Goal: Task Accomplishment & Management: Use online tool/utility

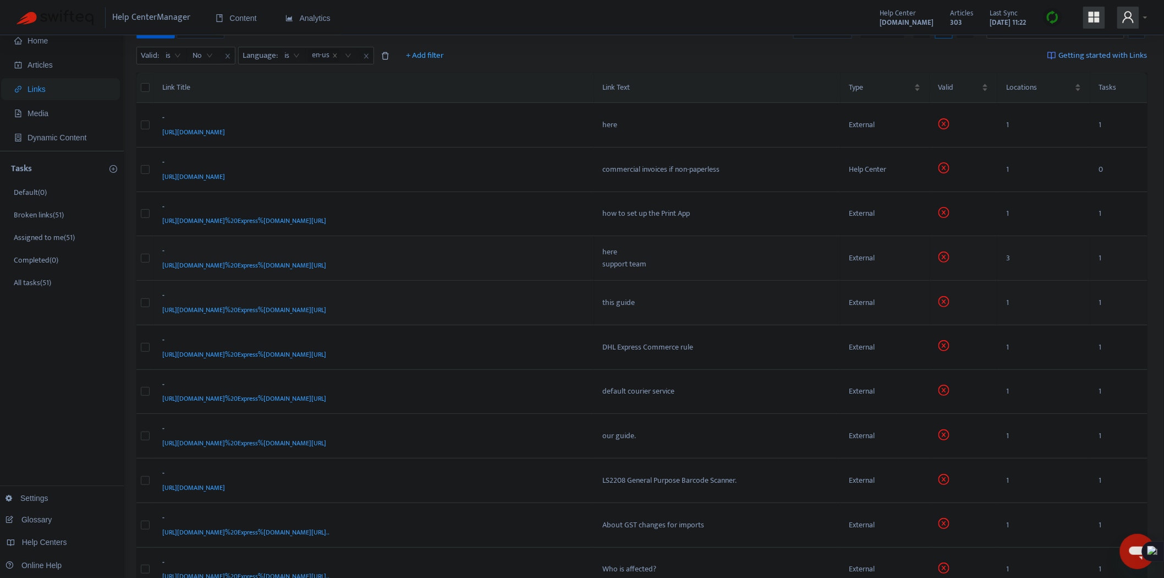
scroll to position [41, 0]
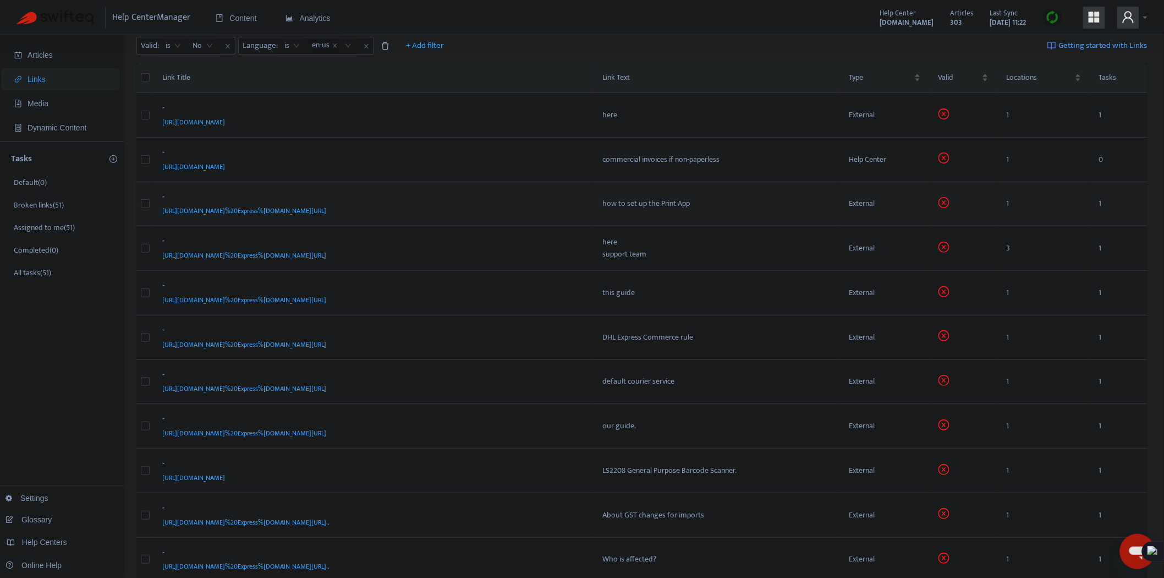
click at [485, 213] on div "[URL][DOMAIN_NAME]%20Express%[DOMAIN_NAME][URL]" at bounding box center [372, 211] width 419 height 12
click at [476, 212] on body "Help Center Manager Content Analytics Help Center [DOMAIN_NAME] Articles 303 La…" at bounding box center [582, 478] width 1164 height 1039
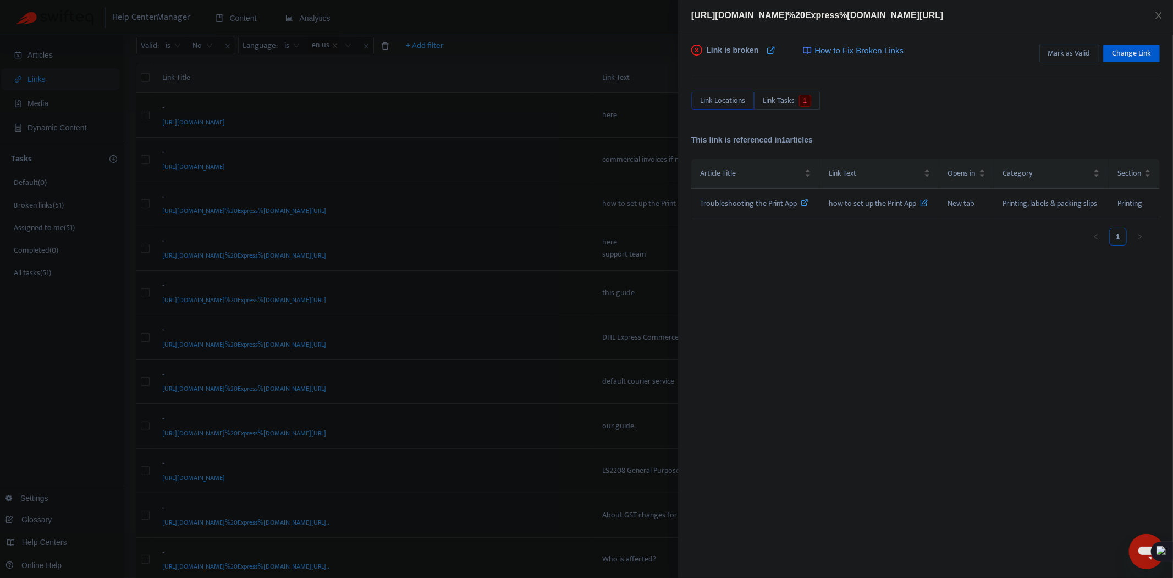
click at [476, 249] on div at bounding box center [586, 289] width 1173 height 578
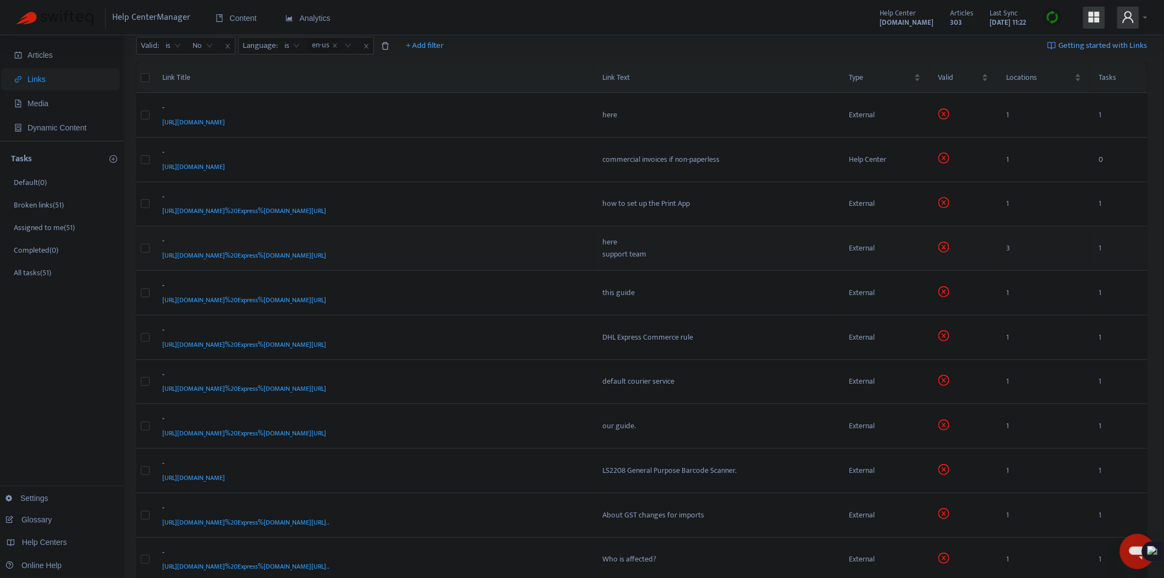
click at [454, 256] on div "[URL][DOMAIN_NAME]%20Express%[DOMAIN_NAME][URL]" at bounding box center [372, 255] width 419 height 12
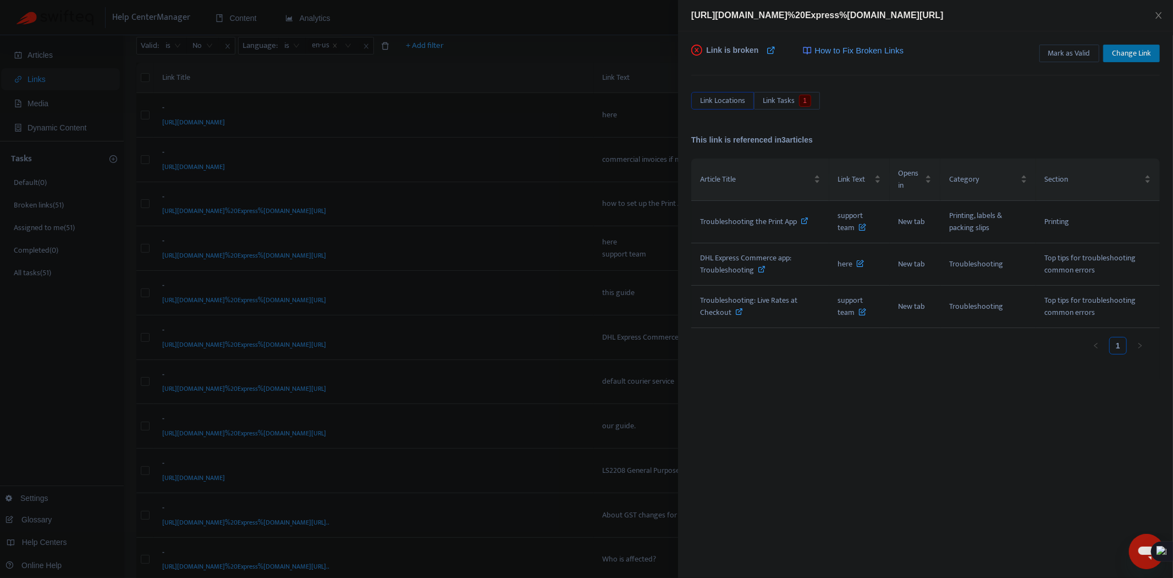
click at [1130, 54] on span "Change Link" at bounding box center [1131, 53] width 39 height 12
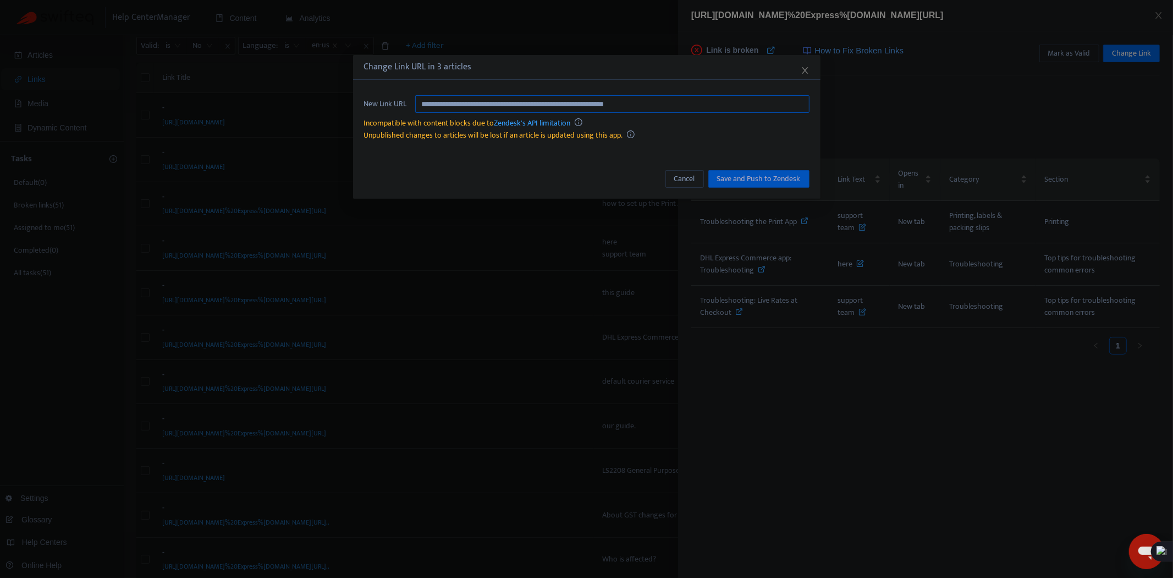
click at [618, 97] on input "**********" at bounding box center [612, 104] width 394 height 18
paste input "text"
type input "**********"
click at [760, 182] on span "Save and Push to Zendesk" at bounding box center [759, 179] width 84 height 12
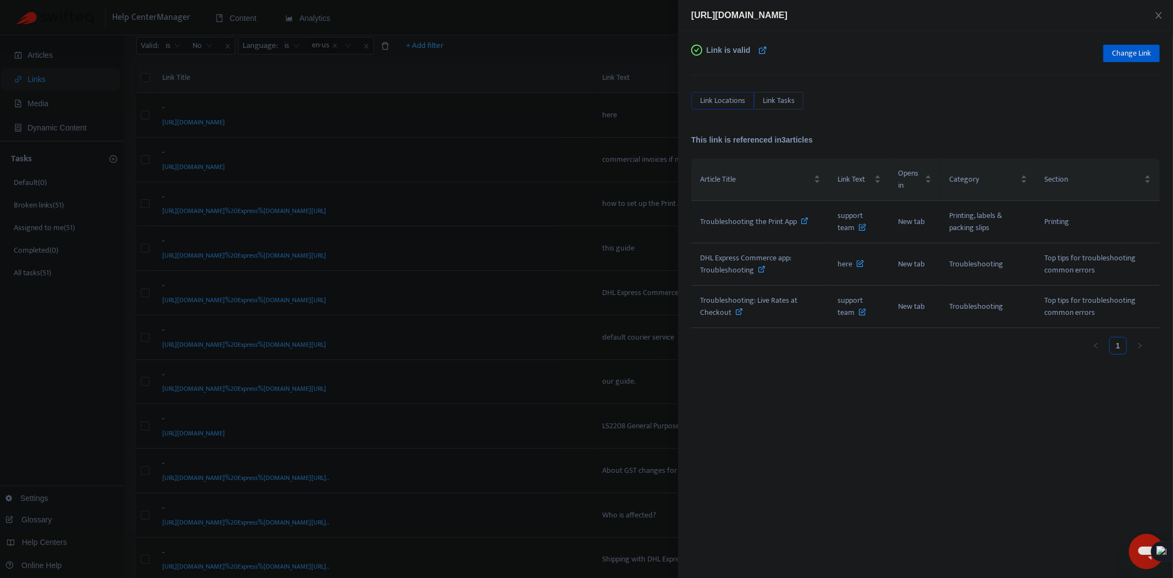
click at [547, 129] on div at bounding box center [586, 289] width 1173 height 578
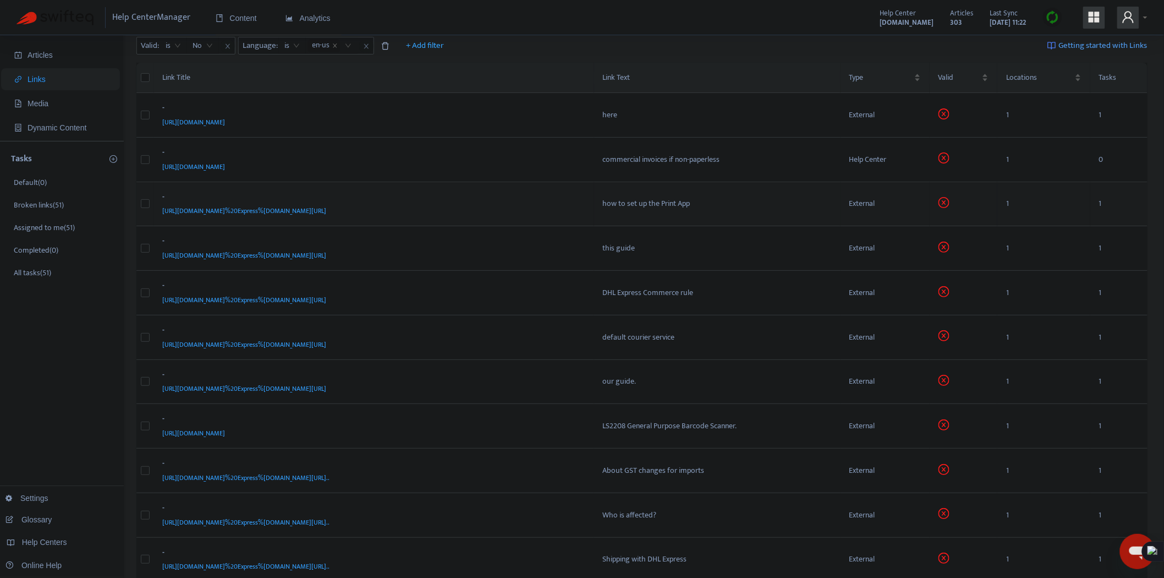
click at [527, 209] on div "[URL][DOMAIN_NAME]%20Express%[DOMAIN_NAME][URL]" at bounding box center [372, 211] width 419 height 12
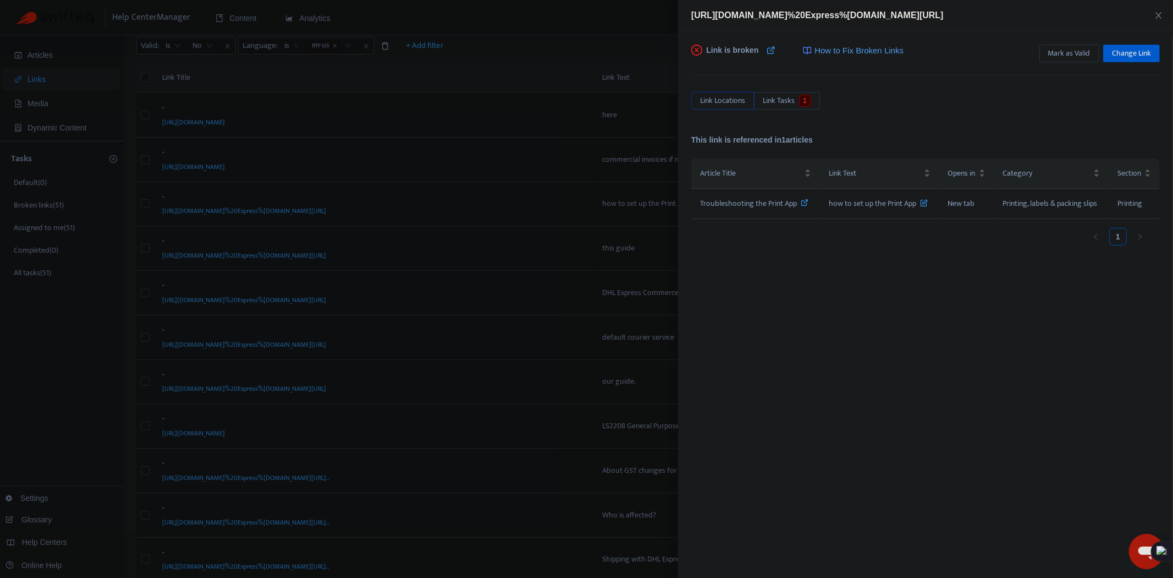
click at [514, 251] on div at bounding box center [586, 289] width 1173 height 578
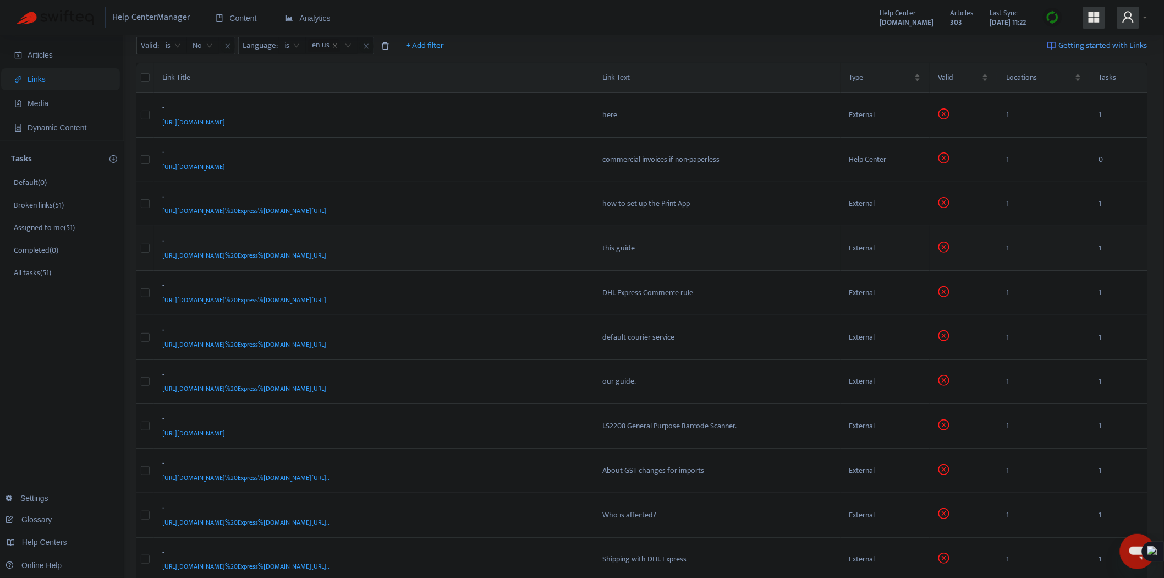
click at [515, 249] on div "[URL][DOMAIN_NAME]%20Express%[DOMAIN_NAME][URL]" at bounding box center [372, 255] width 419 height 12
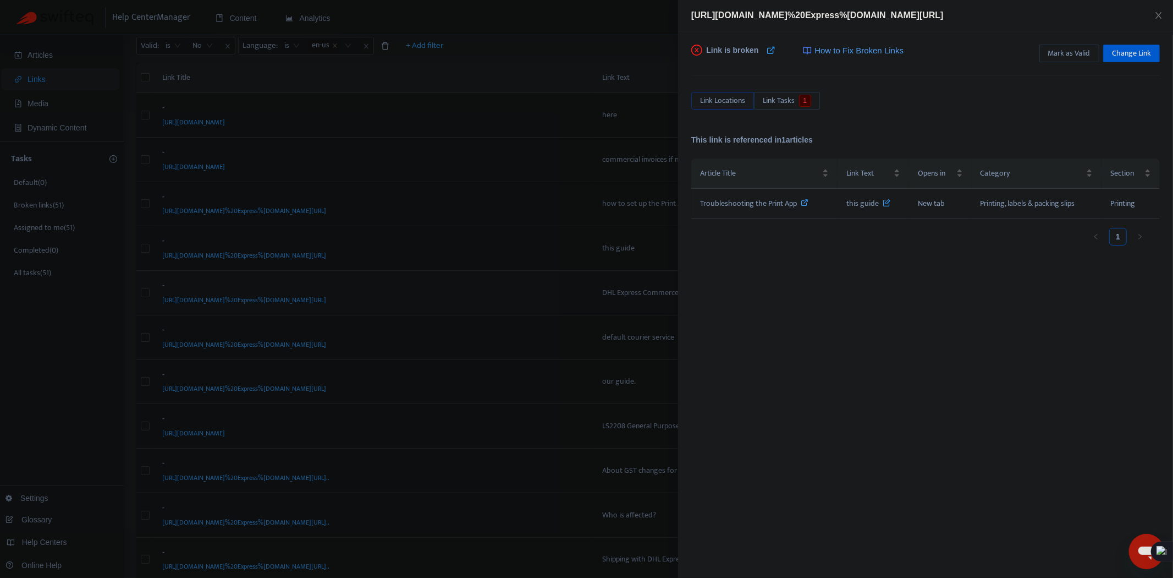
click at [507, 282] on div at bounding box center [586, 289] width 1173 height 578
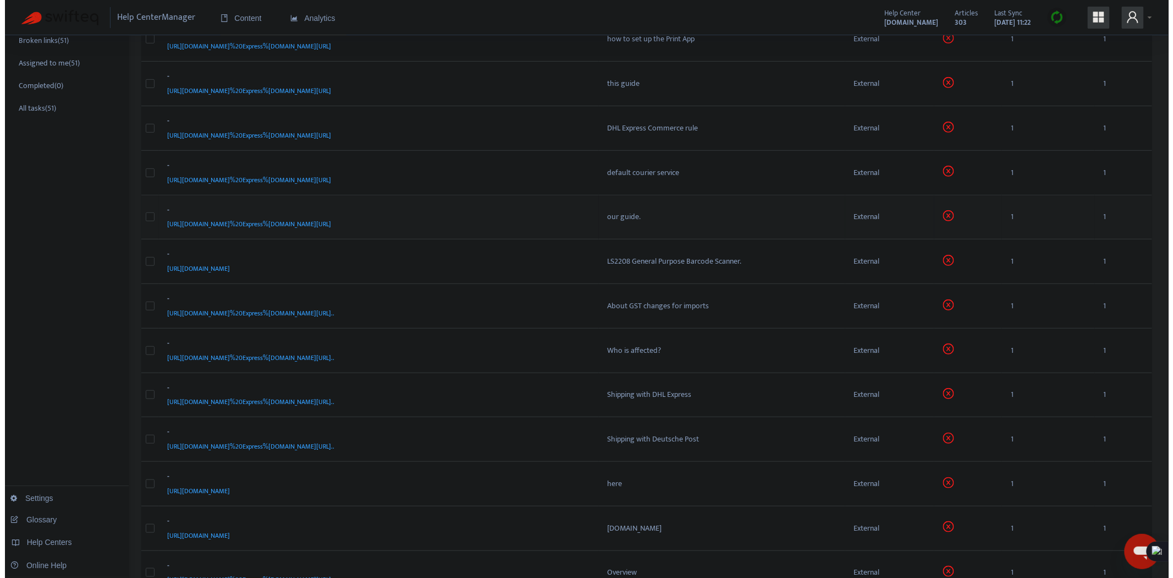
scroll to position [244, 0]
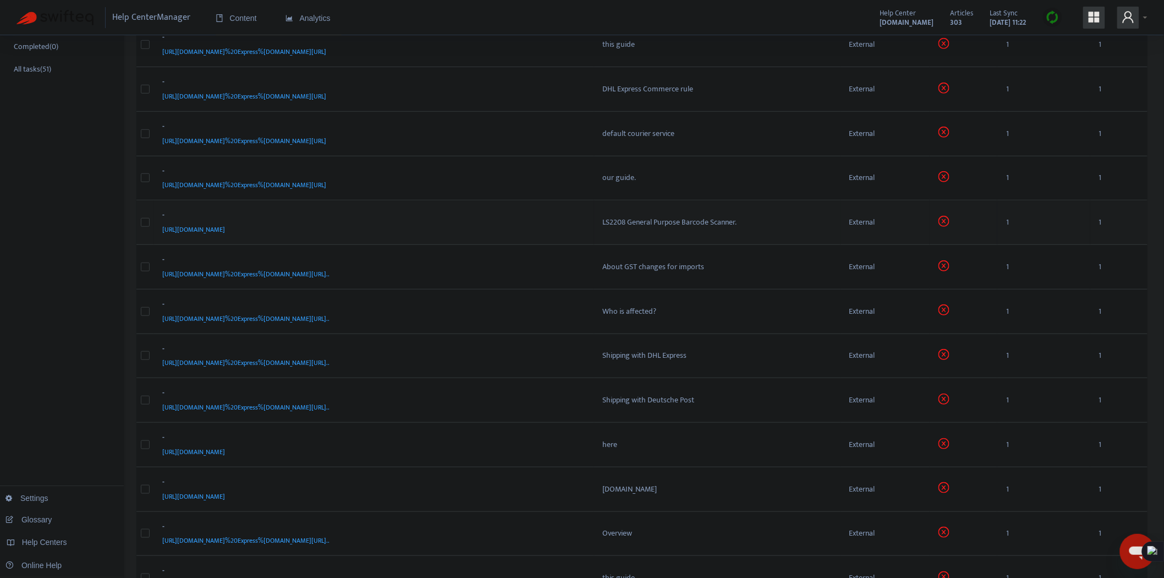
click at [516, 216] on div "-" at bounding box center [372, 216] width 419 height 14
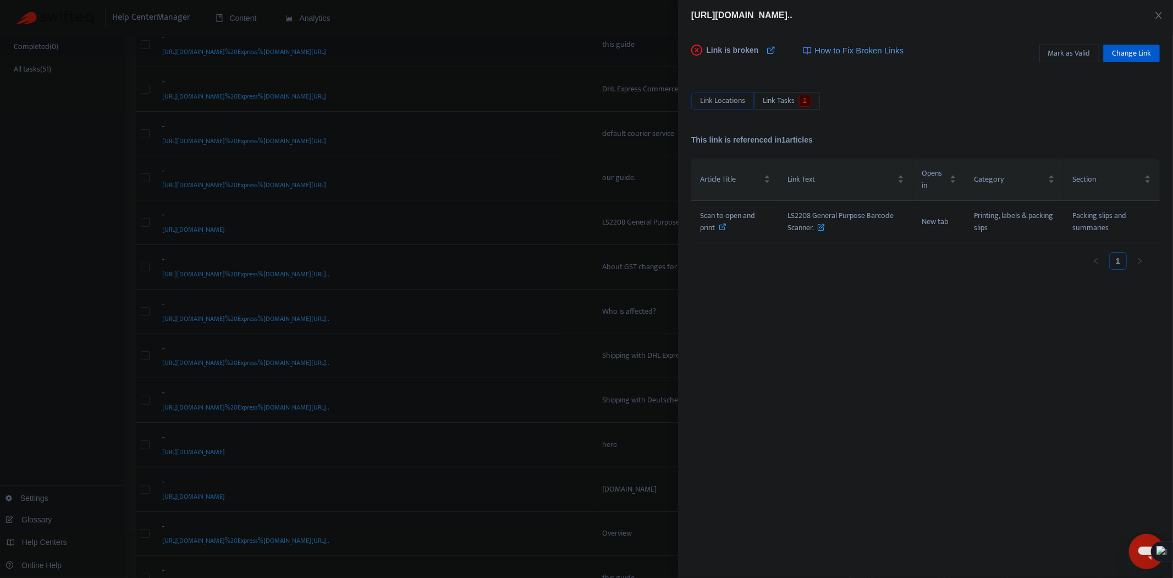
click at [793, 17] on span "[URL][DOMAIN_NAME].." at bounding box center [741, 14] width 101 height 9
click at [1130, 47] on span "Change Link" at bounding box center [1131, 53] width 39 height 12
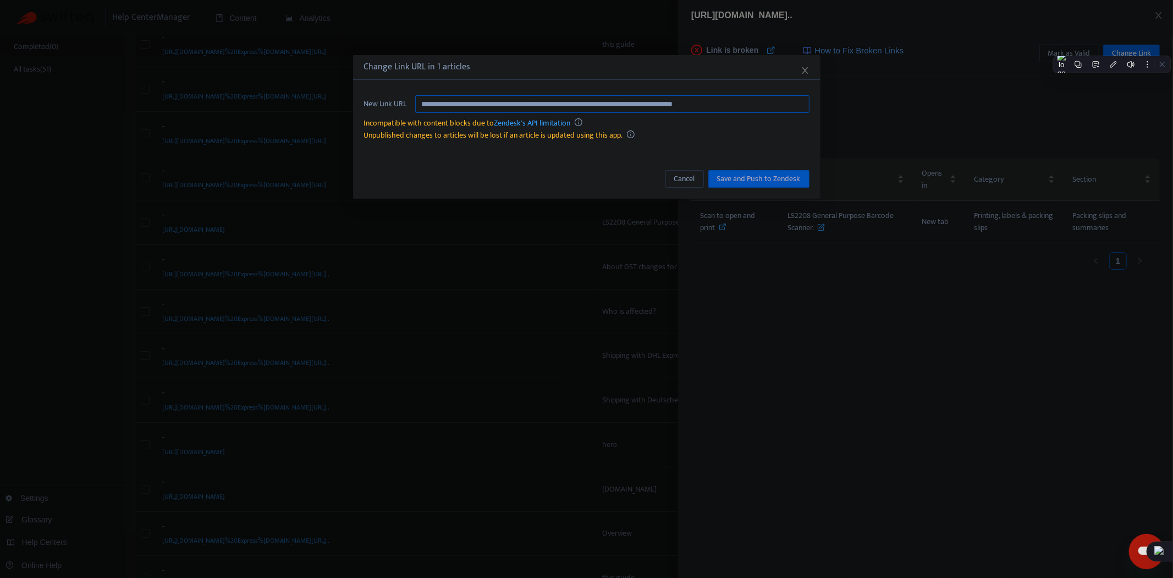
click at [719, 109] on input "**********" at bounding box center [612, 104] width 394 height 18
drag, startPoint x: 592, startPoint y: 102, endPoint x: 861, endPoint y: 110, distance: 269.7
click at [861, 110] on div "**********" at bounding box center [586, 289] width 1173 height 578
drag, startPoint x: 680, startPoint y: 105, endPoint x: 655, endPoint y: 122, distance: 31.3
click at [680, 105] on input "**********" at bounding box center [612, 104] width 394 height 18
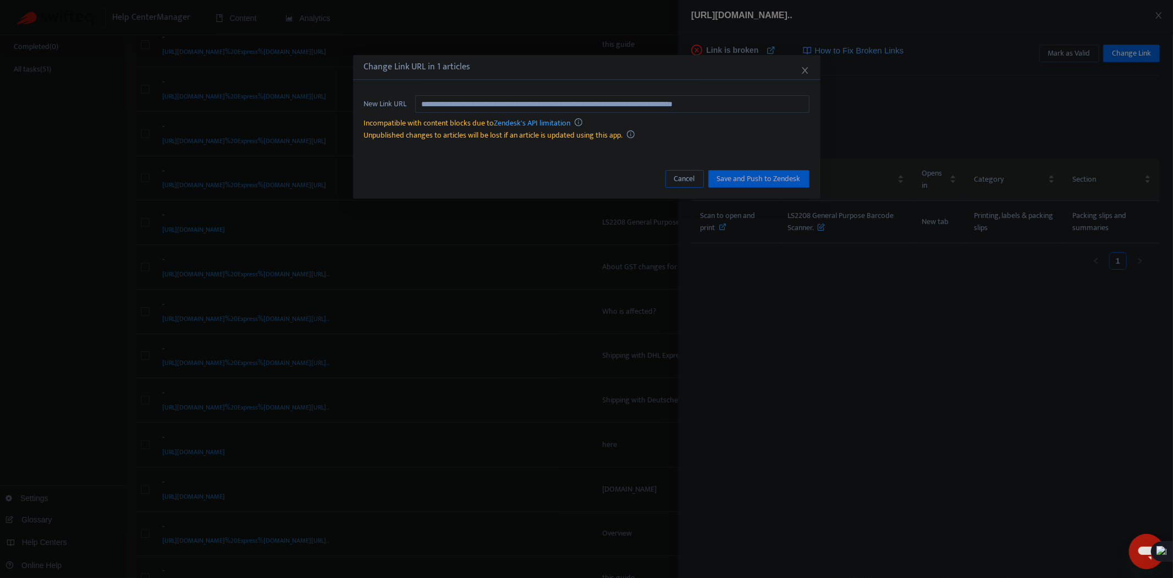
click at [678, 180] on span "Cancel" at bounding box center [684, 179] width 21 height 12
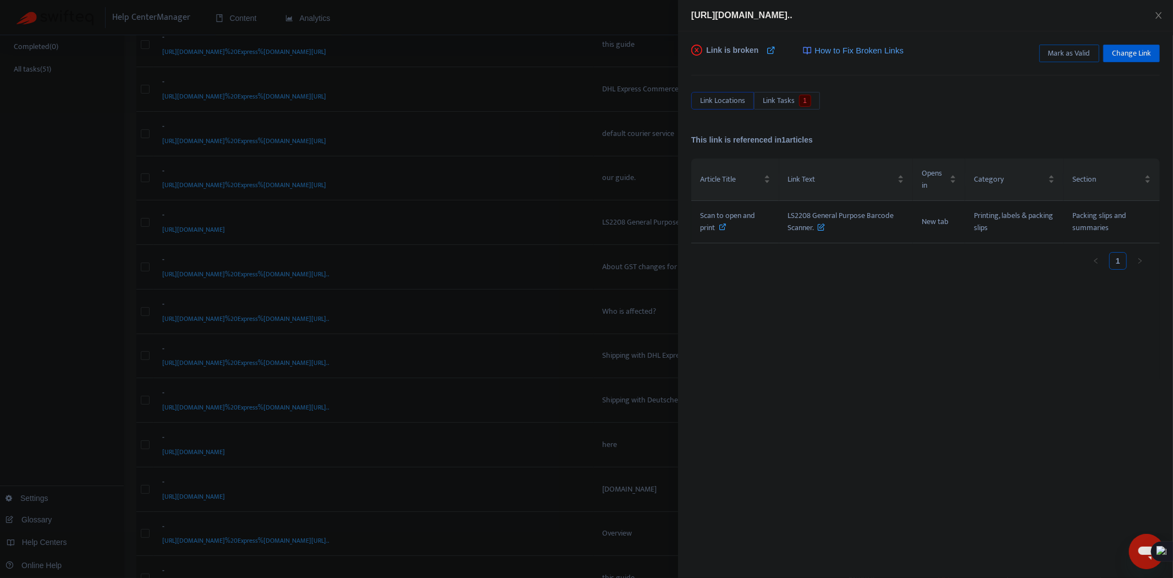
click at [1070, 50] on span "Mark as Valid" at bounding box center [1069, 53] width 42 height 12
click at [543, 160] on div at bounding box center [586, 289] width 1173 height 578
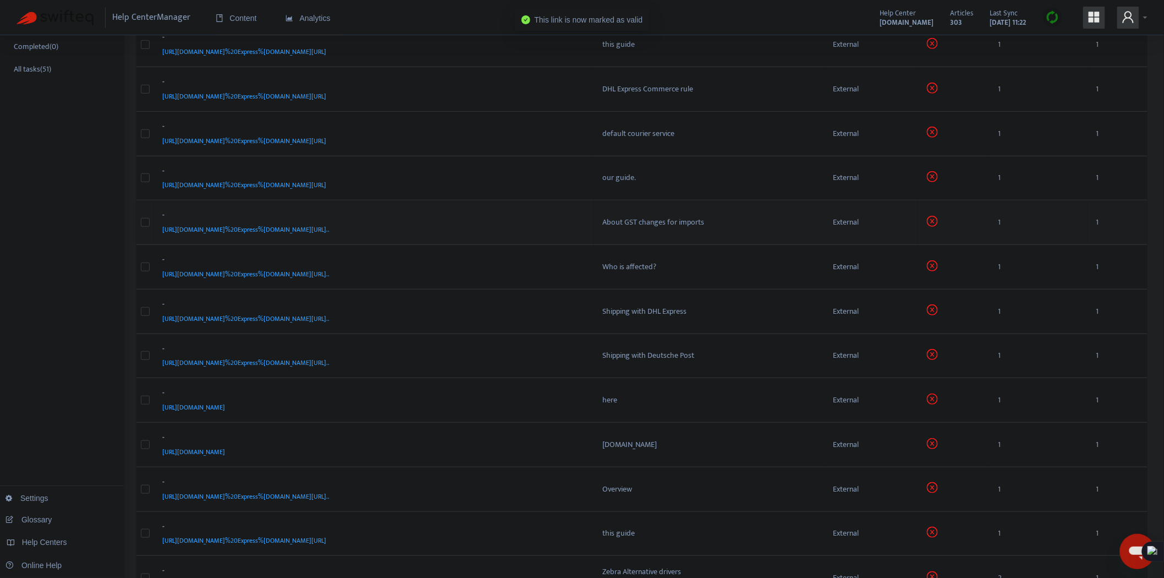
click at [535, 222] on div "-" at bounding box center [372, 216] width 419 height 14
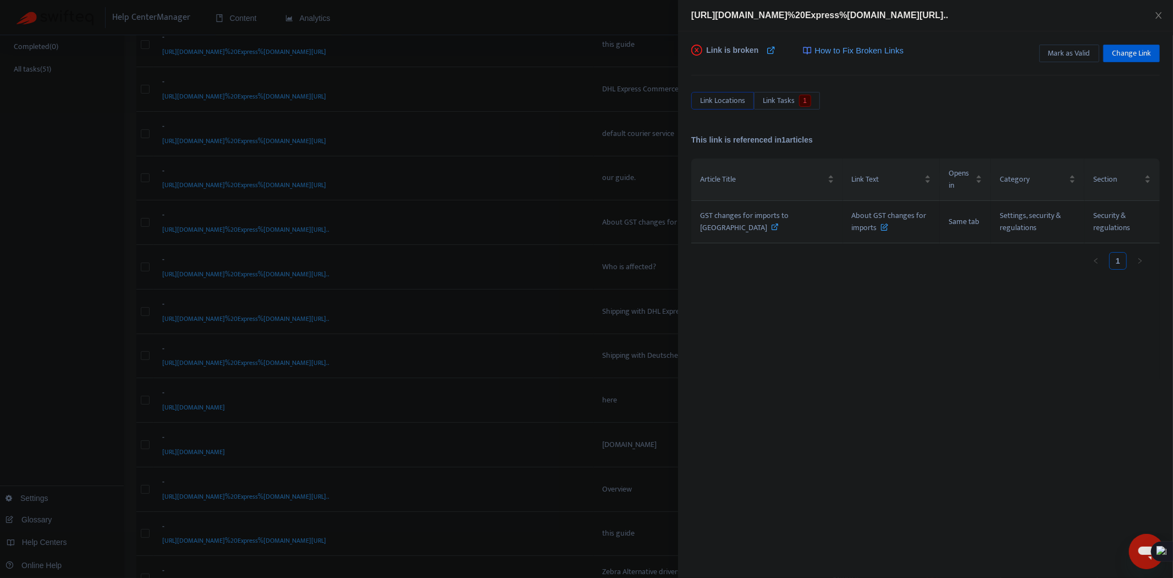
click at [772, 228] on icon at bounding box center [776, 227] width 8 height 8
